Goal: Task Accomplishment & Management: Use online tool/utility

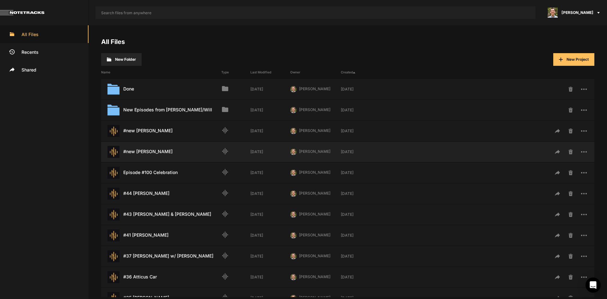
click at [161, 149] on div "#new [PERSON_NAME] Last Modified: [DATE]" at bounding box center [161, 152] width 120 height 12
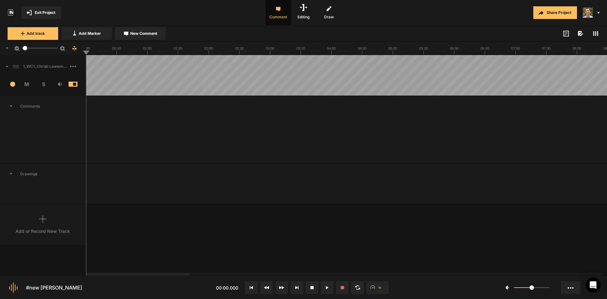
click at [7, 67] on icon at bounding box center [7, 67] width 3 height 2
click at [299, 289] on button at bounding box center [296, 287] width 13 height 13
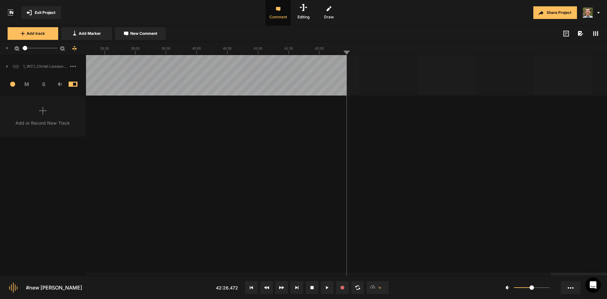
click at [251, 288] on icon at bounding box center [251, 287] width 3 height 3
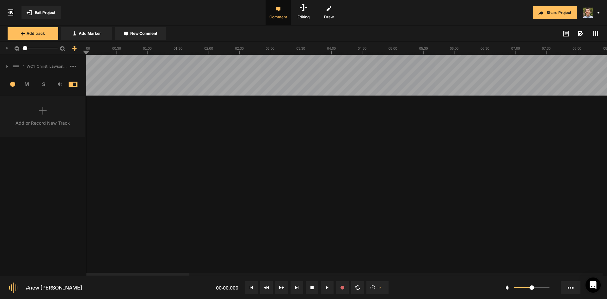
click at [298, 290] on button at bounding box center [296, 287] width 13 height 13
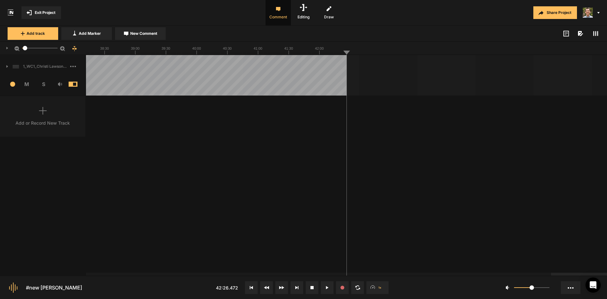
click at [225, 191] on div "1_WC1_Christi Lawson_1st Rough Cut_[DATE] 1 M S Comments Drawings Add or Record…" at bounding box center [303, 165] width 607 height 220
click at [193, 185] on div "1_WC1_Christi Lawson_1st Rough Cut_[DATE] 1 M S Comments Drawings Add or Record…" at bounding box center [303, 165] width 607 height 220
drag, startPoint x: 452, startPoint y: 182, endPoint x: 441, endPoint y: 193, distance: 15.6
click at [452, 183] on div "1_WC1_Christi Lawson_1st Rough Cut_[DATE] 1 M S Comments Drawings Add or Record…" at bounding box center [303, 165] width 607 height 220
drag, startPoint x: 391, startPoint y: 202, endPoint x: 390, endPoint y: 197, distance: 5.1
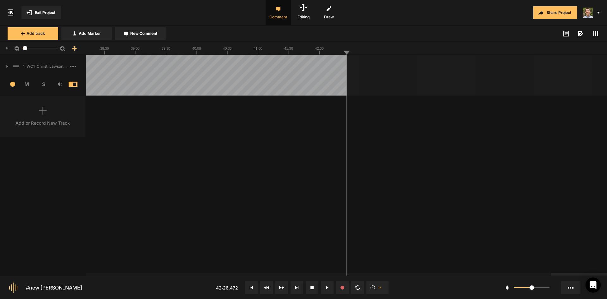
click at [391, 200] on div "1_WC1_Christi Lawson_1st Rough Cut_[DATE] 1 M S Comments Drawings Add or Record…" at bounding box center [303, 165] width 607 height 220
